Goal: Task Accomplishment & Management: Manage account settings

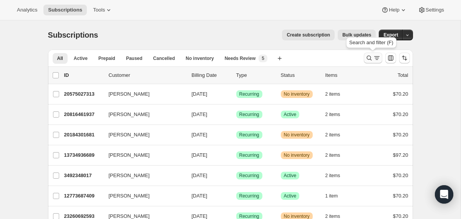
click at [367, 58] on icon "Search and filter results" at bounding box center [369, 58] width 5 height 5
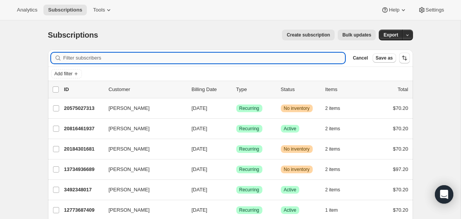
click at [250, 60] on input "Filter subscribers" at bounding box center [204, 58] width 282 height 11
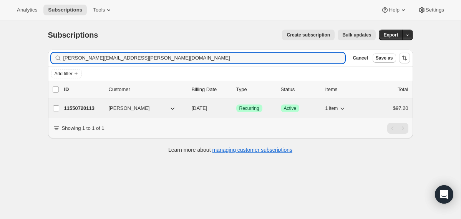
type input "[PERSON_NAME][EMAIL_ADDRESS][PERSON_NAME][DOMAIN_NAME]"
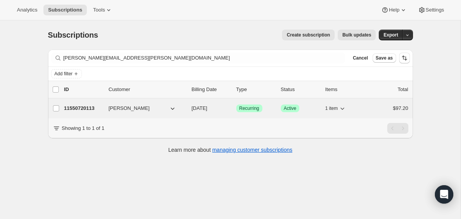
click at [189, 108] on div "11550720113 [PERSON_NAME] [DATE] Success Recurring Success Active 1 item $97.20" at bounding box center [236, 108] width 344 height 11
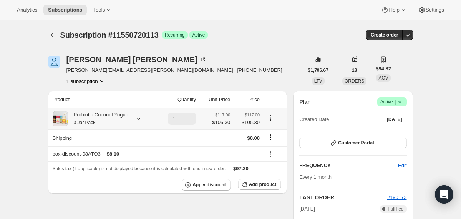
click at [142, 117] on icon at bounding box center [139, 119] width 8 height 8
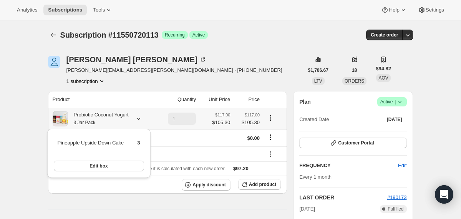
click at [142, 117] on icon at bounding box center [139, 119] width 8 height 8
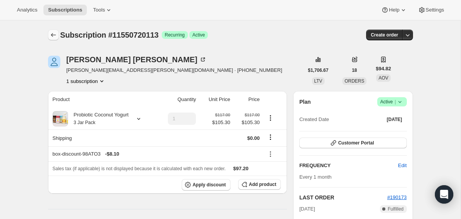
click at [53, 35] on icon "Subscriptions" at bounding box center [54, 35] width 8 height 8
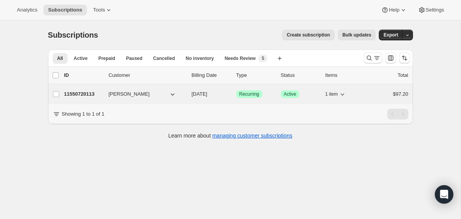
click at [189, 94] on div "11550720113 [PERSON_NAME] [DATE] Success Recurring Success Active 1 item $97.20" at bounding box center [236, 94] width 344 height 11
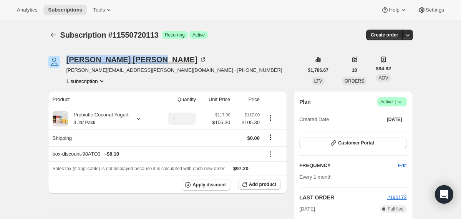
drag, startPoint x: 136, startPoint y: 59, endPoint x: 68, endPoint y: 62, distance: 68.5
click at [68, 62] on div "[PERSON_NAME]" at bounding box center [175, 60] width 216 height 8
copy div "[PERSON_NAME]"
click at [49, 33] on button "Subscriptions" at bounding box center [53, 35] width 11 height 11
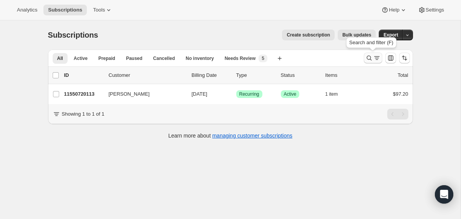
click at [374, 58] on icon "Search and filter results" at bounding box center [377, 58] width 8 height 8
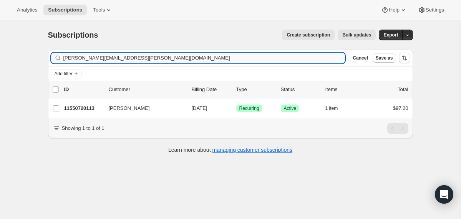
click at [328, 57] on input "[PERSON_NAME][EMAIL_ADDRESS][PERSON_NAME][DOMAIN_NAME]" at bounding box center [204, 58] width 282 height 11
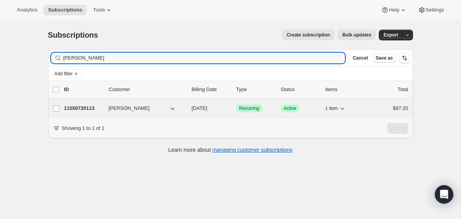
type input "[PERSON_NAME]"
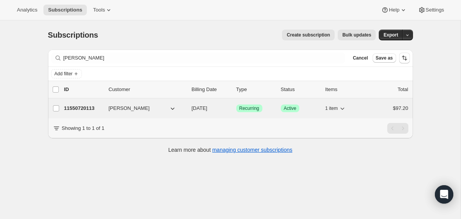
click at [188, 109] on div "11550720113 [PERSON_NAME] [DATE] Success Recurring Success Active 1 item $97.20" at bounding box center [236, 108] width 344 height 11
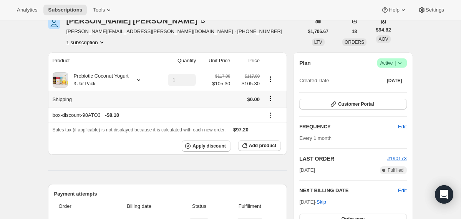
scroll to position [45, 0]
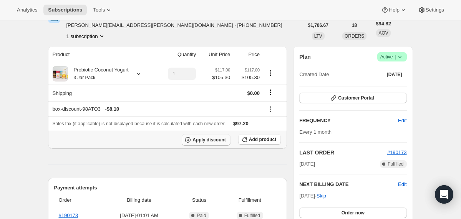
click at [204, 141] on span "Apply discount" at bounding box center [209, 140] width 33 height 6
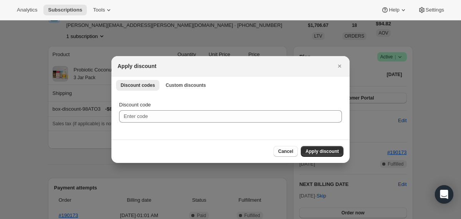
click at [173, 175] on div at bounding box center [230, 109] width 461 height 219
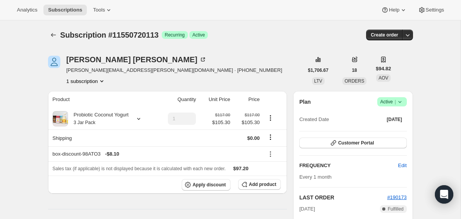
scroll to position [45, 0]
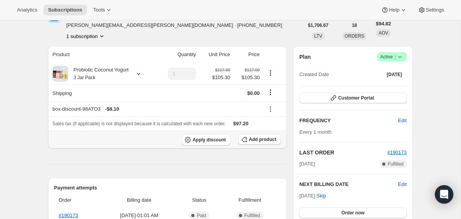
click at [202, 147] on th "Apply discount Add product" at bounding box center [168, 140] width 240 height 18
click at [199, 136] on button "Apply discount" at bounding box center [206, 140] width 49 height 12
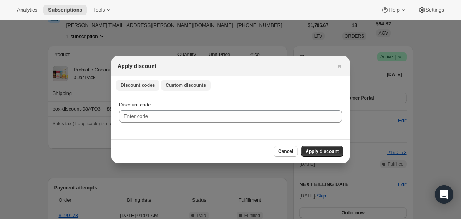
click at [182, 85] on span "Custom discounts" at bounding box center [186, 85] width 40 height 6
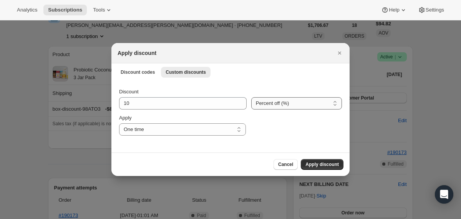
click at [278, 103] on select "Percent off (%) Amount off ($)" at bounding box center [296, 103] width 91 height 12
select select "fixed"
click at [251, 97] on select "Percent off (%) Amount off ($)" at bounding box center [296, 103] width 91 height 12
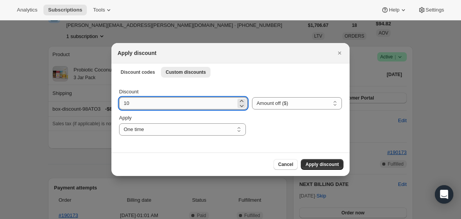
click at [210, 102] on input "10" at bounding box center [177, 103] width 117 height 12
type input "97.2"
click at [308, 162] on span "Apply discount" at bounding box center [322, 164] width 33 height 6
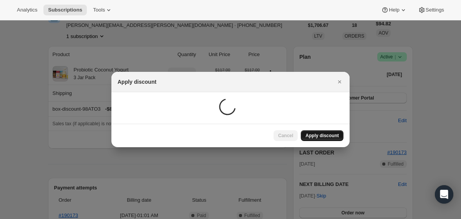
scroll to position [45, 0]
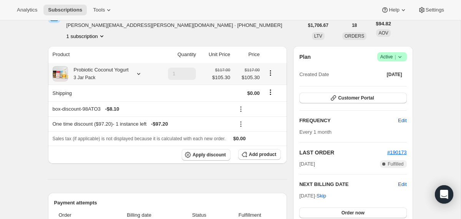
click at [108, 72] on div "Probiotic Coconut Yogurt 3 Jar Pack" at bounding box center [98, 73] width 61 height 15
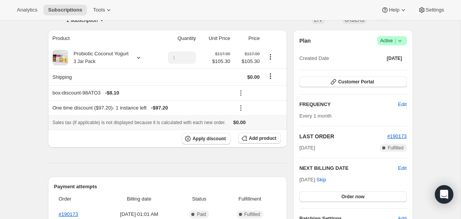
scroll to position [60, 0]
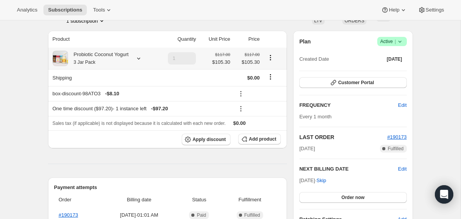
click at [105, 61] on div "Probiotic Coconut Yogurt 3 Jar Pack" at bounding box center [98, 58] width 61 height 15
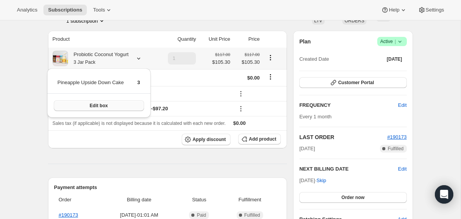
click at [108, 105] on span "Edit box" at bounding box center [99, 106] width 18 height 6
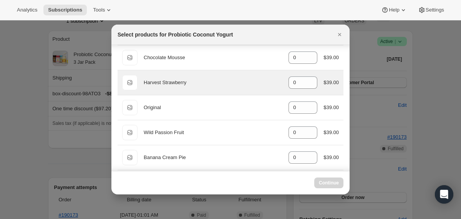
scroll to position [0, 0]
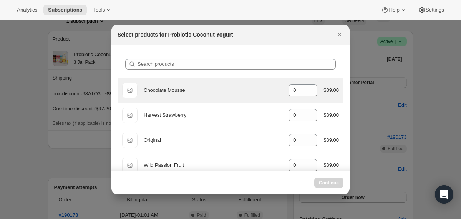
select select "gid://shopify/ProductVariant/40210939609201"
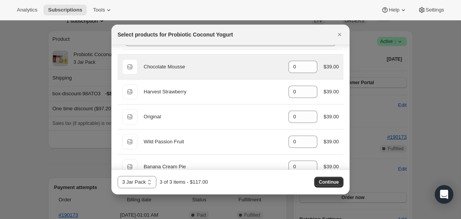
scroll to position [30, 0]
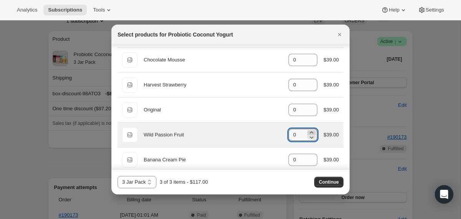
click at [311, 131] on icon ":rsn:" at bounding box center [312, 133] width 8 height 8
type input "1"
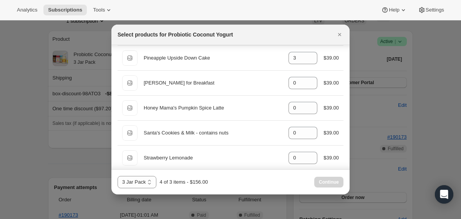
scroll to position [446, 0]
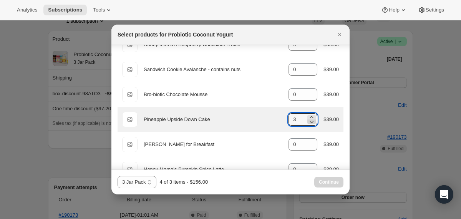
click at [309, 121] on icon ":rsn:" at bounding box center [312, 122] width 8 height 8
click at [310, 121] on icon ":rsn:" at bounding box center [312, 122] width 8 height 8
type input "1"
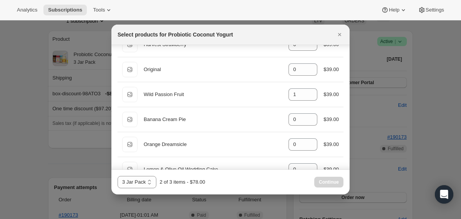
scroll to position [70, 0]
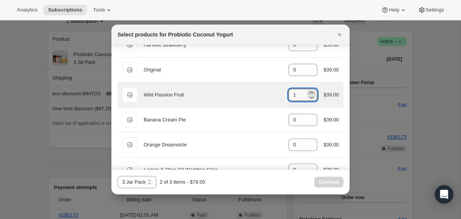
click at [310, 89] on icon ":rsn:" at bounding box center [312, 93] width 8 height 8
type input "2"
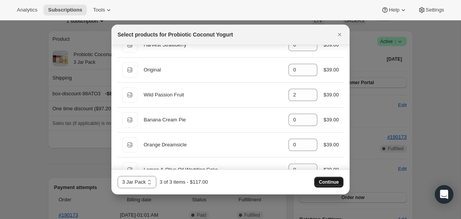
click at [334, 184] on span "Continue" at bounding box center [329, 182] width 20 height 6
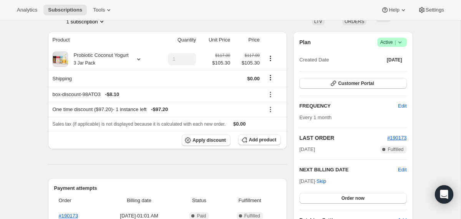
scroll to position [77, 0]
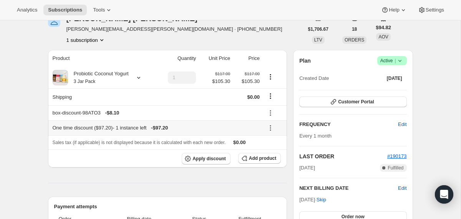
click at [271, 128] on icon at bounding box center [270, 128] width 1 height 1
click at [267, 145] on span "Edit" at bounding box center [269, 143] width 8 height 6
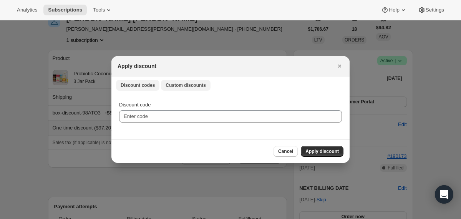
click at [180, 87] on span "Custom discounts" at bounding box center [186, 85] width 40 height 6
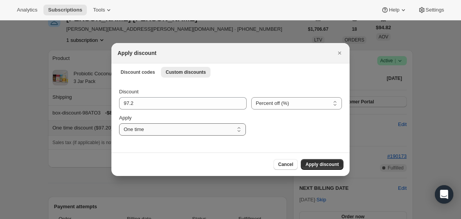
click at [209, 127] on select "One time Specify instances... Indefinitely" at bounding box center [182, 129] width 127 height 12
select select "specific"
click at [119, 123] on select "One time Specify instances... Indefinitely" at bounding box center [182, 129] width 127 height 12
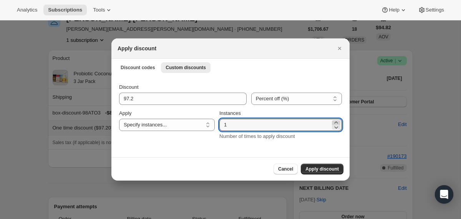
click at [337, 121] on icon ":r118:" at bounding box center [337, 123] width 8 height 8
type input "2"
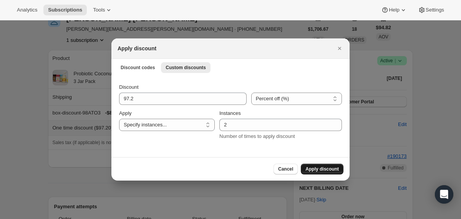
click at [326, 168] on span "Apply discount" at bounding box center [322, 169] width 33 height 6
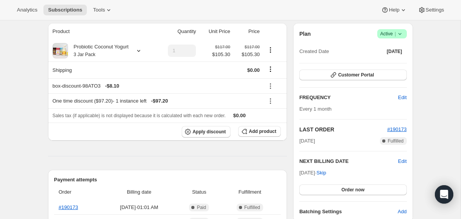
scroll to position [138, 0]
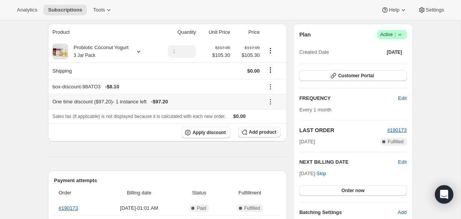
click at [273, 100] on icon at bounding box center [271, 102] width 8 height 8
click at [268, 129] on span "Remove" at bounding box center [274, 130] width 18 height 6
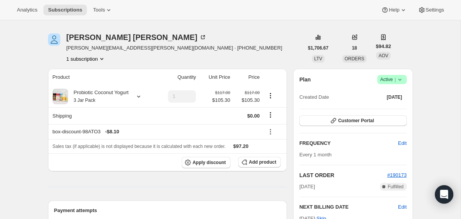
scroll to position [93, 0]
click at [200, 166] on span "Apply discount" at bounding box center [209, 163] width 33 height 6
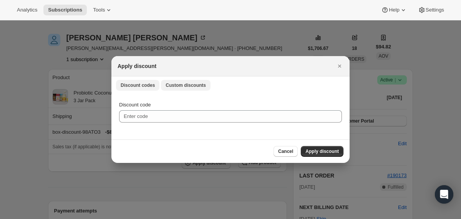
click at [192, 82] on button "Custom discounts" at bounding box center [186, 85] width 50 height 11
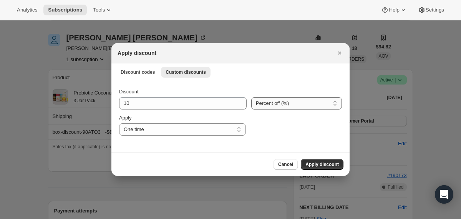
click at [273, 104] on select "Percent off (%) Amount off ($)" at bounding box center [296, 103] width 91 height 12
select select "fixed"
click at [251, 97] on select "Percent off (%) Amount off ($)" at bounding box center [296, 103] width 91 height 12
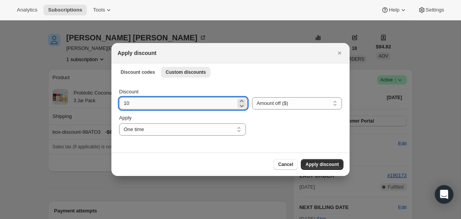
click at [150, 103] on input "10" at bounding box center [177, 103] width 117 height 12
type input "97.2"
click at [237, 128] on select "One time Specify instances... Indefinitely" at bounding box center [182, 129] width 127 height 12
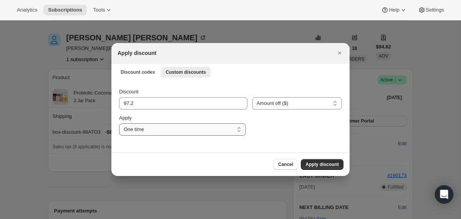
select select "specific"
click at [119, 123] on select "One time Specify instances... Indefinitely" at bounding box center [182, 129] width 127 height 12
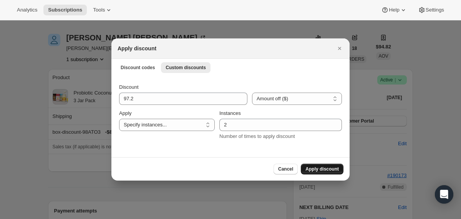
click at [320, 168] on span "Apply discount" at bounding box center [322, 169] width 33 height 6
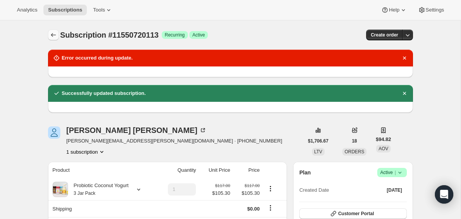
click at [52, 34] on icon "Subscriptions" at bounding box center [54, 35] width 8 height 8
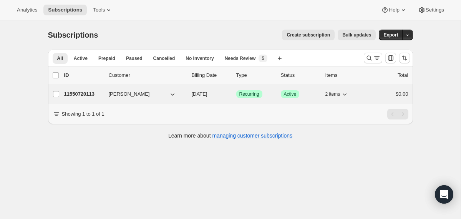
click at [188, 95] on div "11550720113 [PERSON_NAME] [DATE] Success Recurring Success Active 2 items $0.00" at bounding box center [236, 94] width 344 height 11
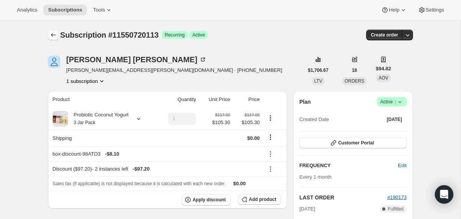
click at [54, 35] on icon "Subscriptions" at bounding box center [54, 35] width 8 height 8
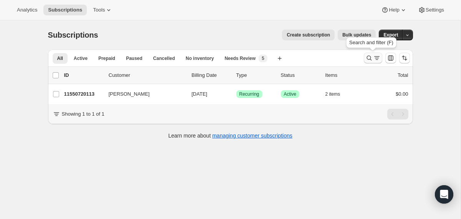
click at [369, 58] on icon "Search and filter results" at bounding box center [370, 58] width 8 height 8
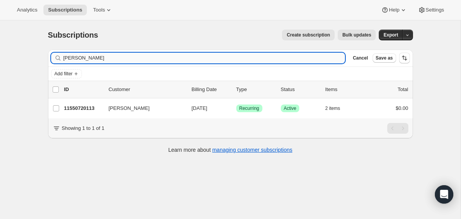
click at [301, 56] on input "[PERSON_NAME]" at bounding box center [204, 58] width 282 height 11
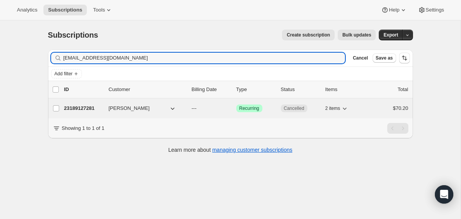
type input "[EMAIL_ADDRESS][DOMAIN_NAME]"
click at [185, 107] on div "23189127281 [PERSON_NAME] --- Success Recurring Cancelled 2 items $70.20" at bounding box center [236, 108] width 344 height 11
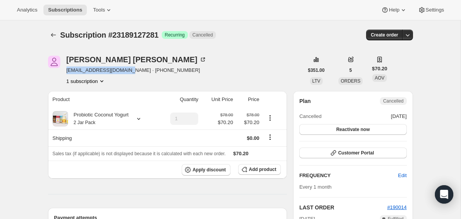
drag, startPoint x: 131, startPoint y: 70, endPoint x: 68, endPoint y: 70, distance: 63.4
click at [68, 70] on span "[EMAIL_ADDRESS][DOMAIN_NAME] · [PHONE_NUMBER]" at bounding box center [137, 71] width 140 height 8
copy span "[EMAIL_ADDRESS][DOMAIN_NAME]"
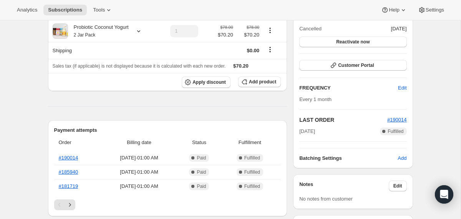
scroll to position [88, 0]
click at [308, 39] on button "Reactivate now" at bounding box center [353, 41] width 107 height 11
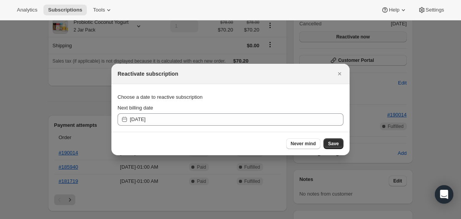
scroll to position [0, 0]
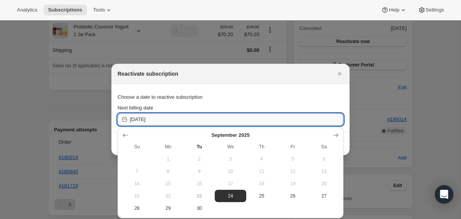
click at [163, 121] on input "[DATE]" at bounding box center [237, 119] width 214 height 12
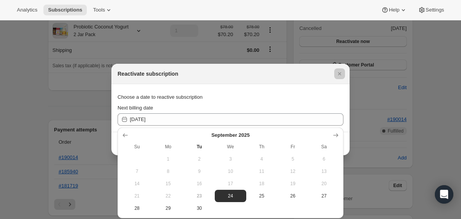
click at [97, 103] on div at bounding box center [230, 109] width 461 height 219
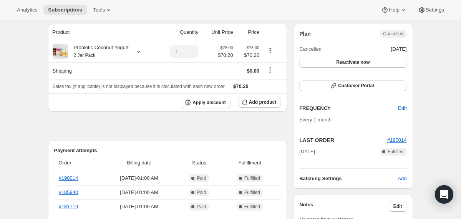
scroll to position [67, 0]
click at [317, 63] on button "Reactivate now" at bounding box center [353, 62] width 107 height 11
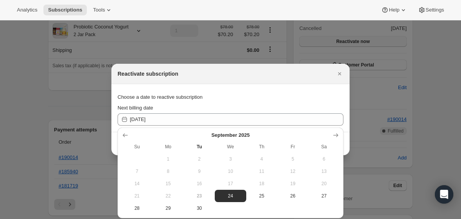
scroll to position [0, 0]
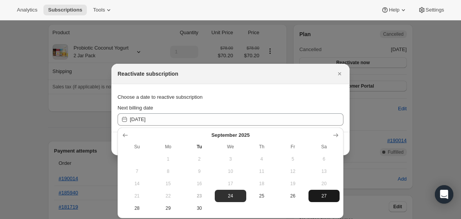
click at [323, 196] on span "27" at bounding box center [324, 196] width 25 height 6
type input "[DATE]"
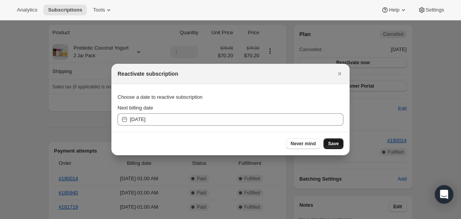
click at [328, 143] on span "Save" at bounding box center [333, 144] width 11 height 6
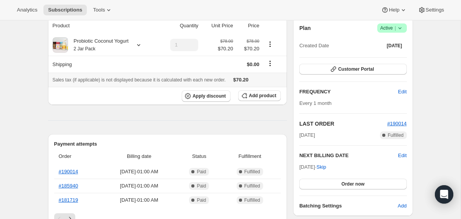
scroll to position [84, 0]
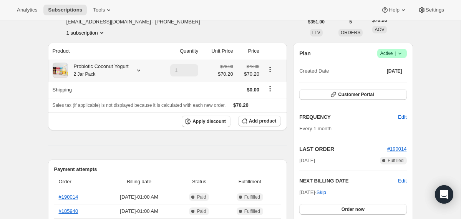
click at [108, 76] on div "Probiotic Coconut Yogurt 2 Jar Pack" at bounding box center [98, 70] width 61 height 15
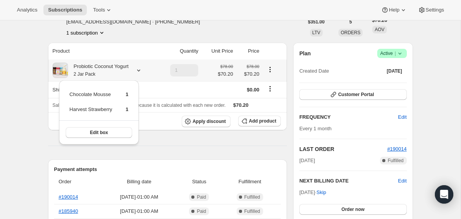
click at [108, 76] on div "Probiotic Coconut Yogurt 2 Jar Pack" at bounding box center [98, 70] width 61 height 15
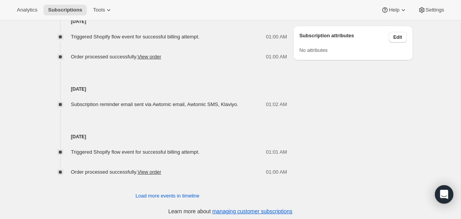
scroll to position [497, 0]
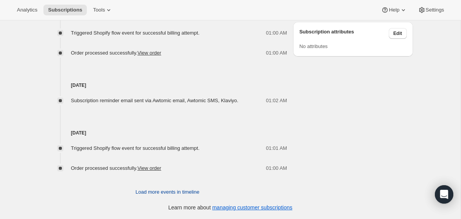
click at [149, 193] on span "Load more events in timeline" at bounding box center [168, 192] width 64 height 8
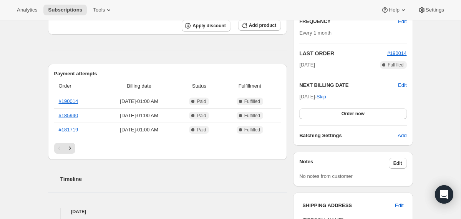
scroll to position [0, 0]
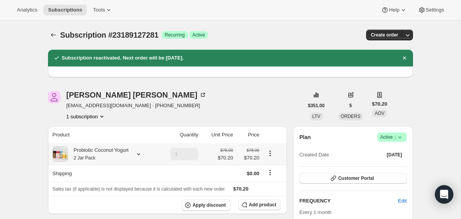
click at [113, 155] on div "Probiotic Coconut Yogurt 2 Jar Pack" at bounding box center [98, 153] width 61 height 15
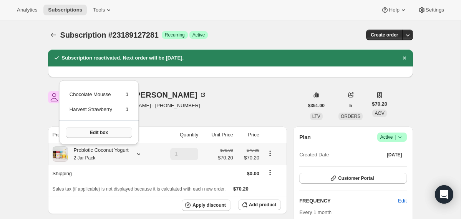
click at [117, 131] on button "Edit box" at bounding box center [99, 132] width 67 height 11
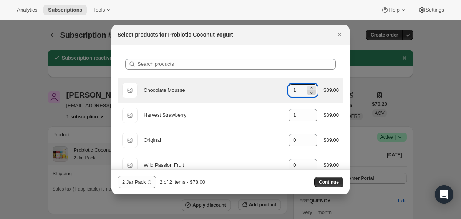
click at [310, 92] on icon ":r1o9:" at bounding box center [312, 93] width 4 height 2
type input "0"
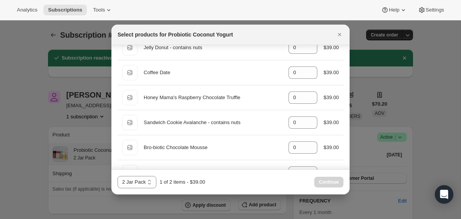
scroll to position [463, 0]
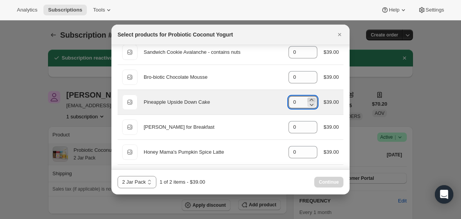
click at [312, 98] on icon ":r1o9:" at bounding box center [312, 100] width 8 height 8
type input "1"
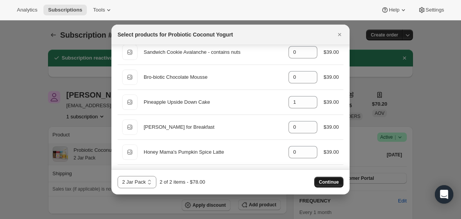
click at [328, 178] on button "Continue" at bounding box center [329, 182] width 29 height 11
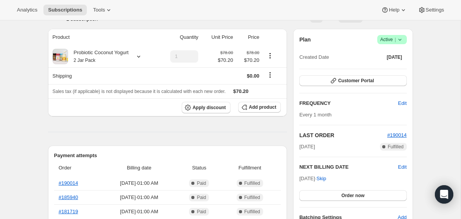
scroll to position [135, 0]
